Goal: Task Accomplishment & Management: Use online tool/utility

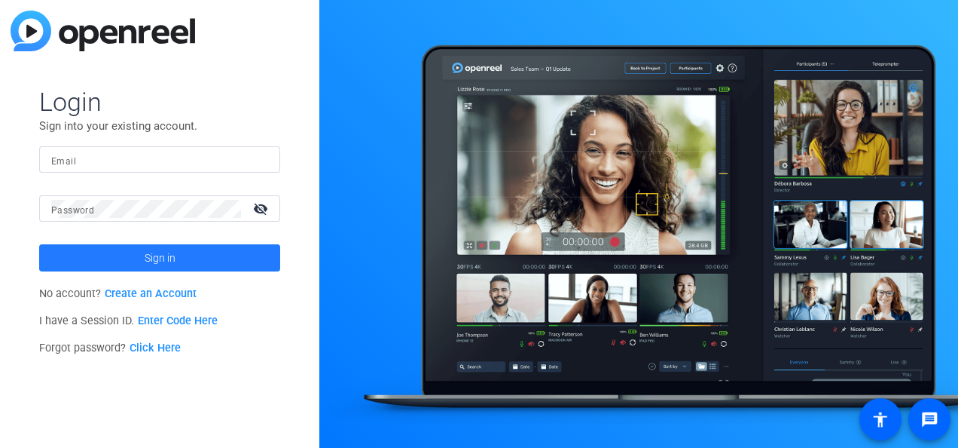
click at [175, 255] on span at bounding box center [159, 258] width 241 height 36
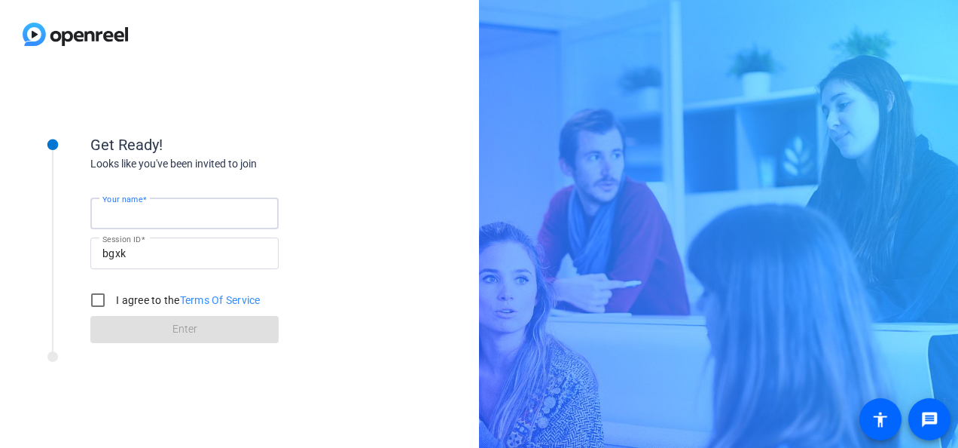
click at [231, 210] on input "Your name" at bounding box center [184, 213] width 164 height 18
drag, startPoint x: 255, startPoint y: 214, endPoint x: 189, endPoint y: 216, distance: 65.6
click at [189, 216] on input "[PERSON_NAME] [PERSON_NAME]" at bounding box center [184, 213] width 164 height 18
drag, startPoint x: 343, startPoint y: 182, endPoint x: 255, endPoint y: 206, distance: 90.9
click at [342, 182] on div "Your name [PERSON_NAME] [PERSON_NAME] Session ID bgxk I agree to the Terms Of S…" at bounding box center [240, 257] width 301 height 171
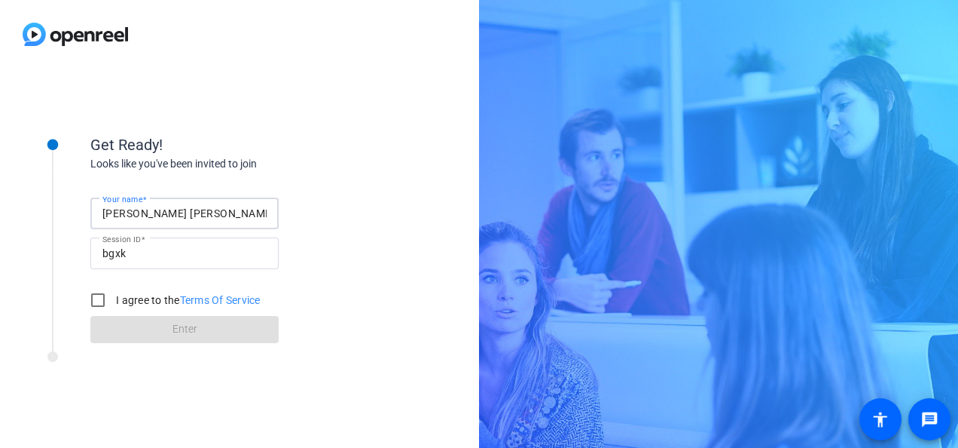
drag, startPoint x: 210, startPoint y: 214, endPoint x: 152, endPoint y: 220, distance: 58.3
click at [152, 220] on input "[PERSON_NAME] [PERSON_NAME]" at bounding box center [184, 213] width 164 height 18
type input "[PERSON_NAME]"
click at [96, 298] on input "I agree to the Terms Of Service" at bounding box center [98, 300] width 30 height 30
checkbox input "true"
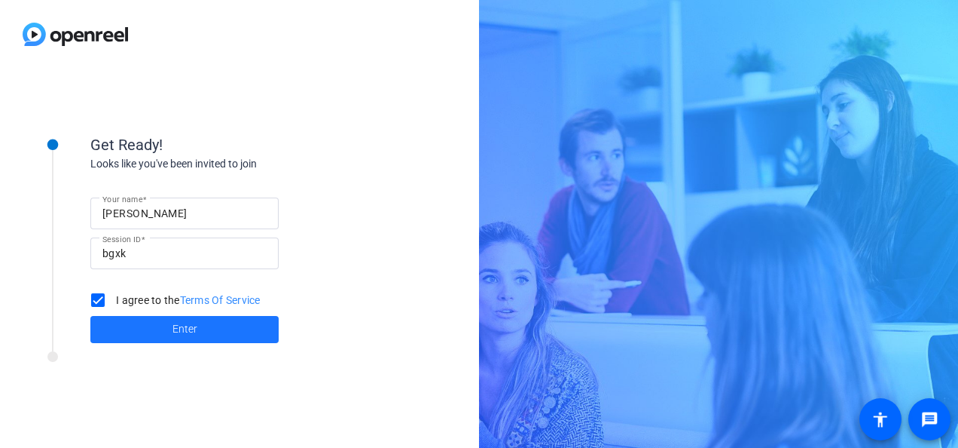
click at [160, 317] on span at bounding box center [184, 329] width 188 height 36
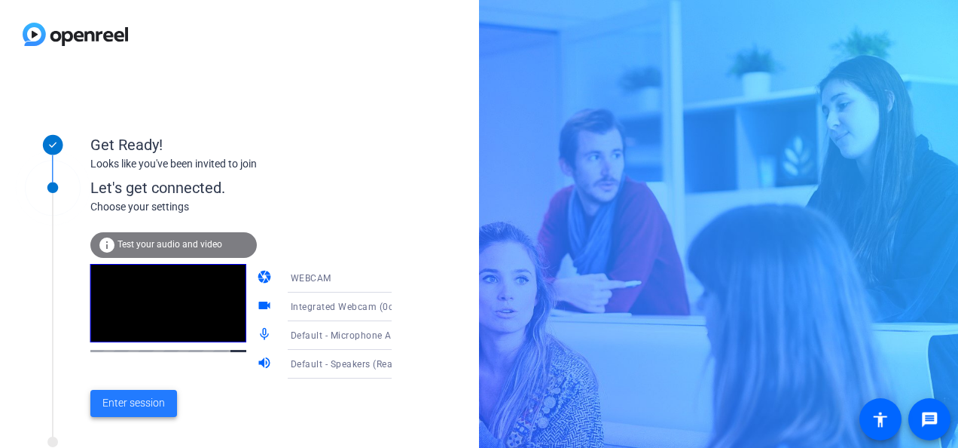
click at [131, 408] on span "Enter session" at bounding box center [133, 403] width 63 height 16
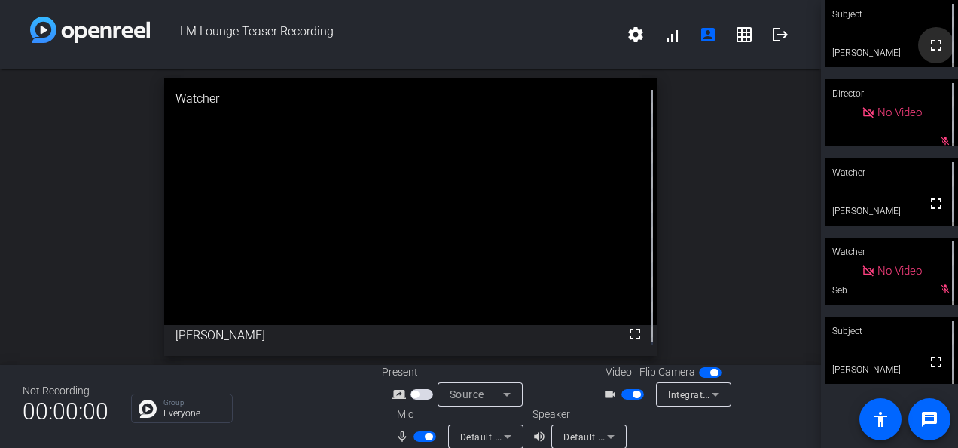
click at [931, 45] on mat-icon "fullscreen" at bounding box center [936, 45] width 18 height 18
click at [865, 177] on div "Watcher" at bounding box center [891, 172] width 133 height 29
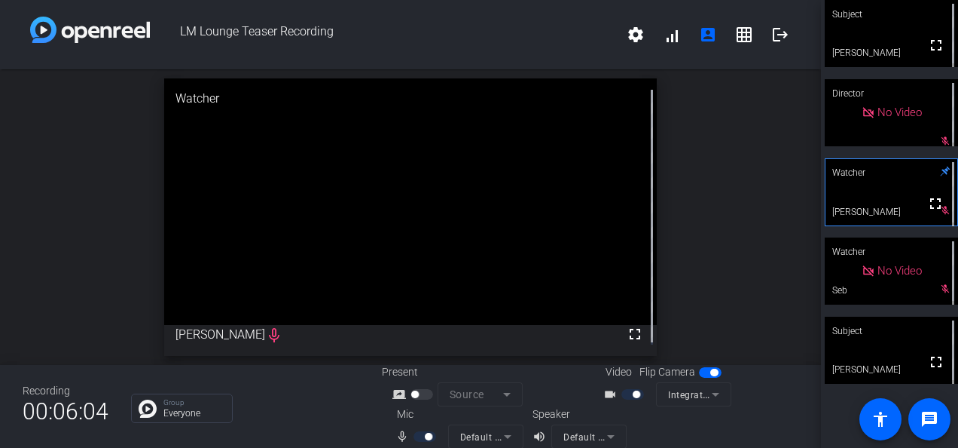
drag, startPoint x: 677, startPoint y: 430, endPoint x: 675, endPoint y: 447, distance: 16.7
